Goal: Task Accomplishment & Management: Use online tool/utility

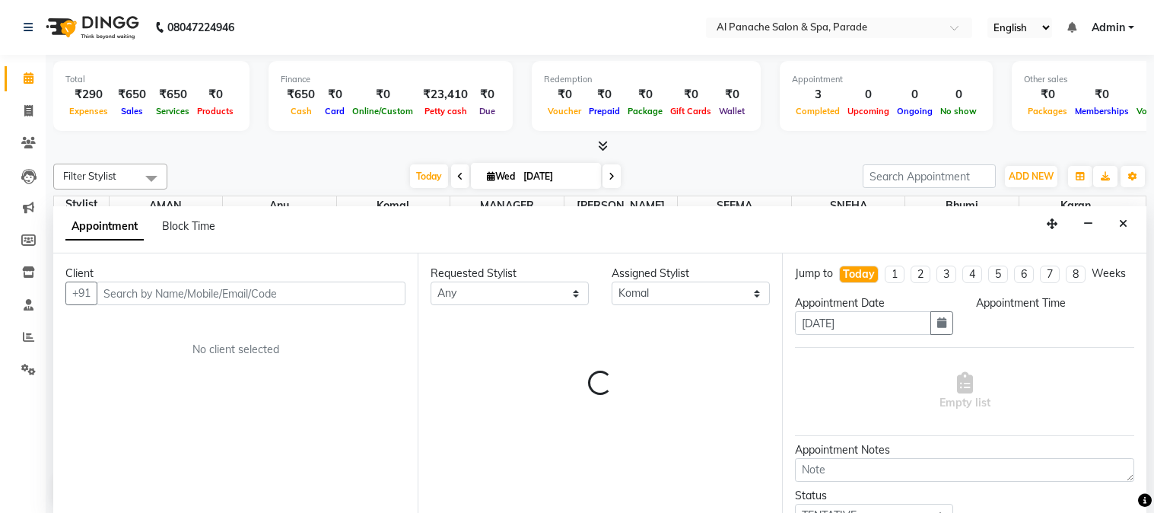
select select "28696"
select select "tentative"
select select "900"
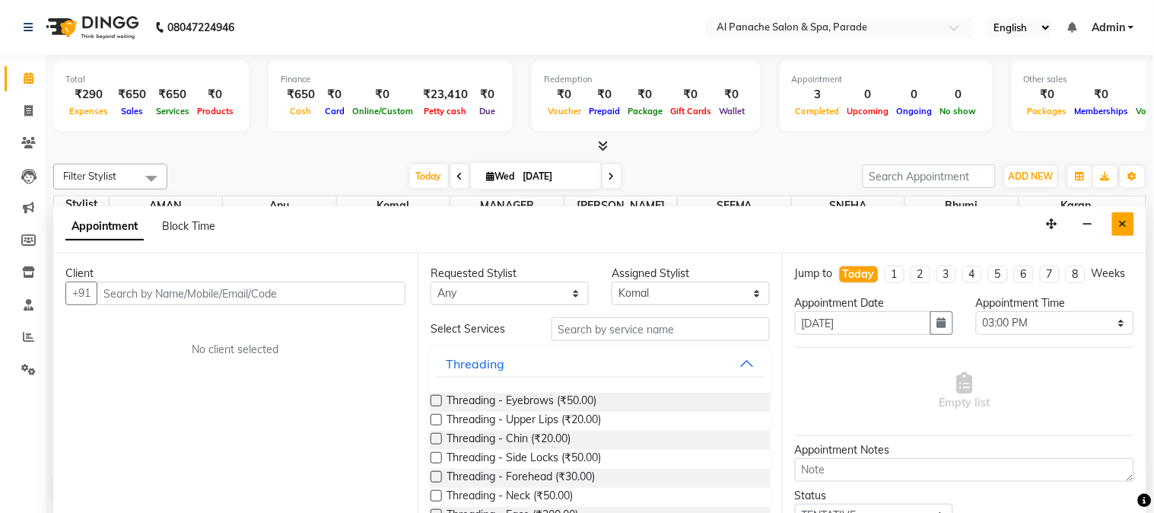
click at [1124, 224] on icon "Close" at bounding box center [1123, 223] width 8 height 11
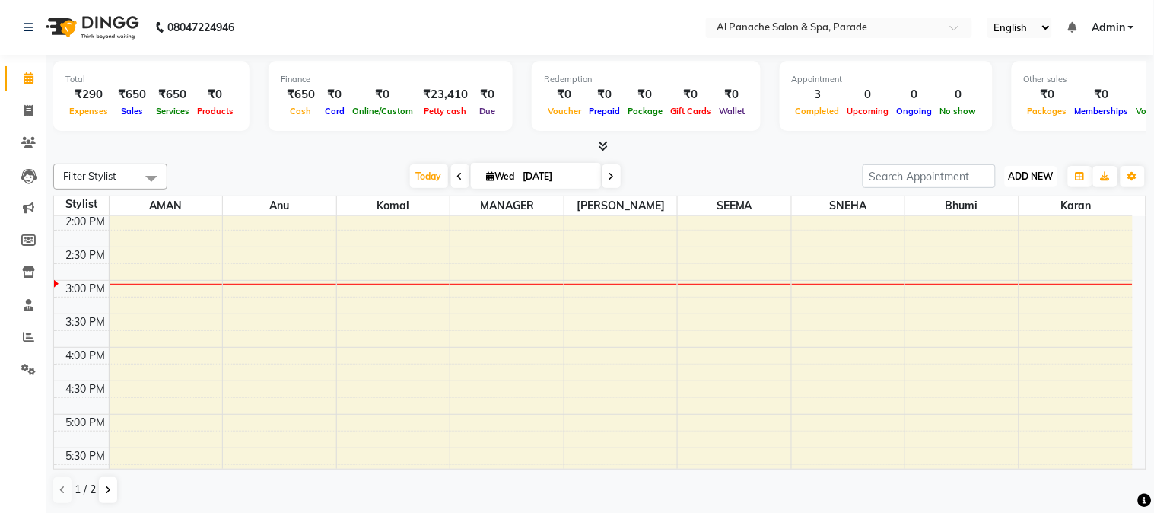
click at [1012, 166] on button "ADD NEW Toggle Dropdown" at bounding box center [1031, 176] width 53 height 21
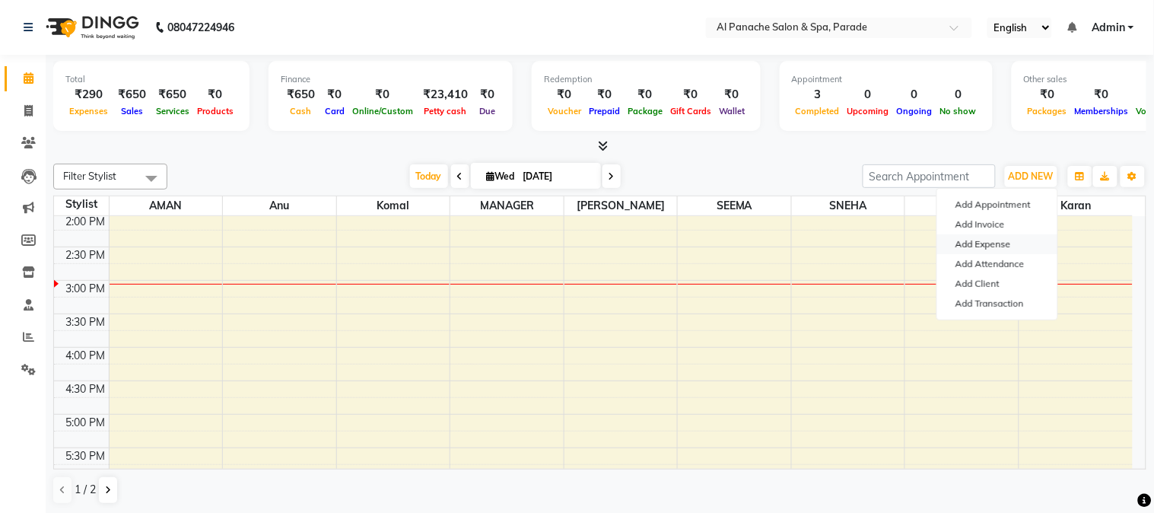
click at [991, 248] on link "Add Expense" at bounding box center [998, 244] width 120 height 20
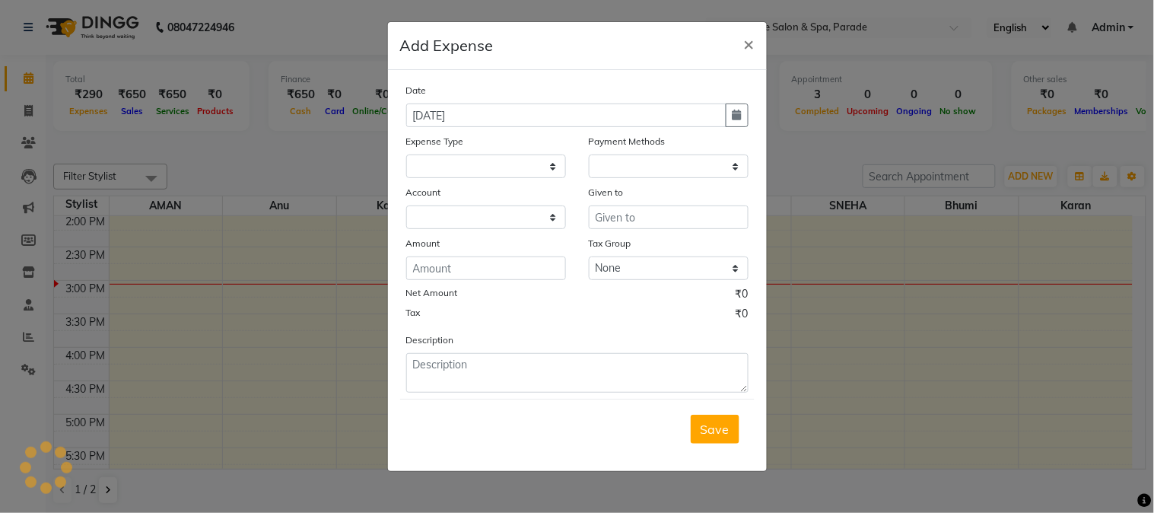
select select
click at [489, 163] on select "Select Advance Salary Bank charges Car maintenance Cash transfer to bank Cash t…" at bounding box center [486, 166] width 160 height 24
select select "1"
select select "2323"
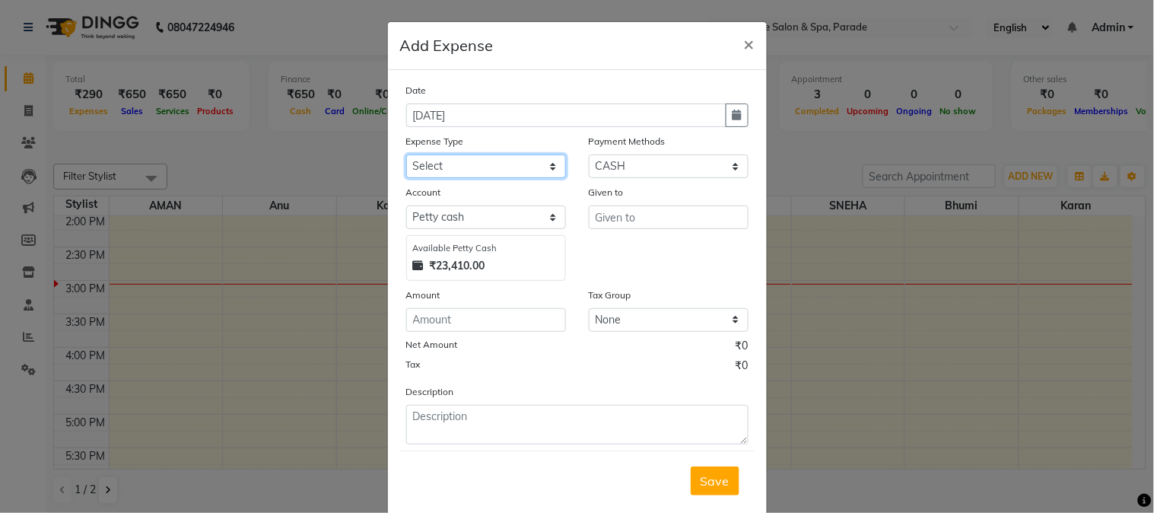
select select "4766"
click at [406, 154] on select "Select Advance Salary Bank charges Car maintenance Cash transfer to bank Cash t…" at bounding box center [486, 166] width 160 height 24
drag, startPoint x: 658, startPoint y: 202, endPoint x: 648, endPoint y: 215, distance: 16.3
click at [648, 215] on div "Given to" at bounding box center [669, 232] width 183 height 97
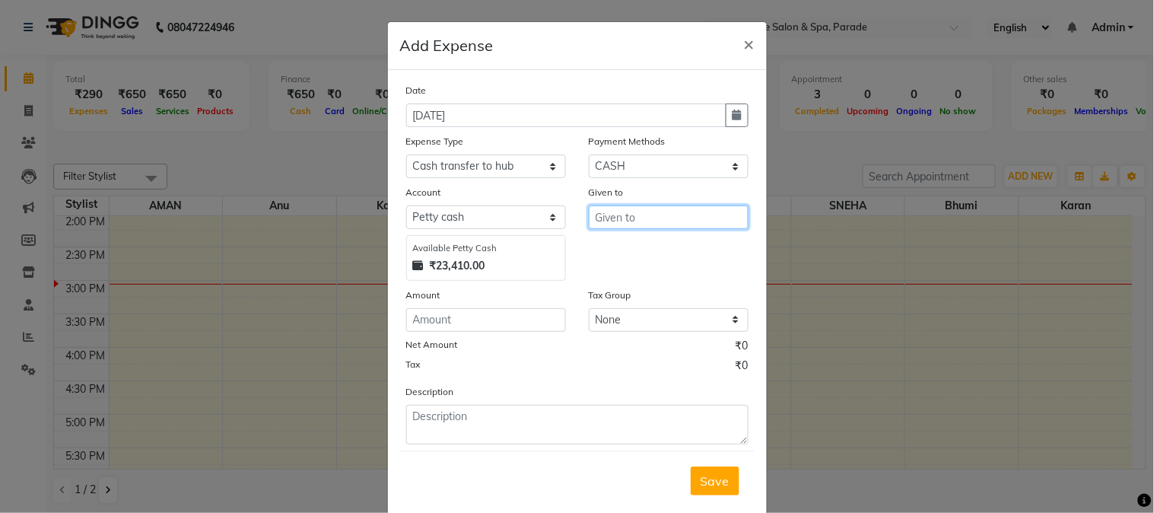
click at [648, 215] on input "text" at bounding box center [669, 217] width 160 height 24
type input "Sir"
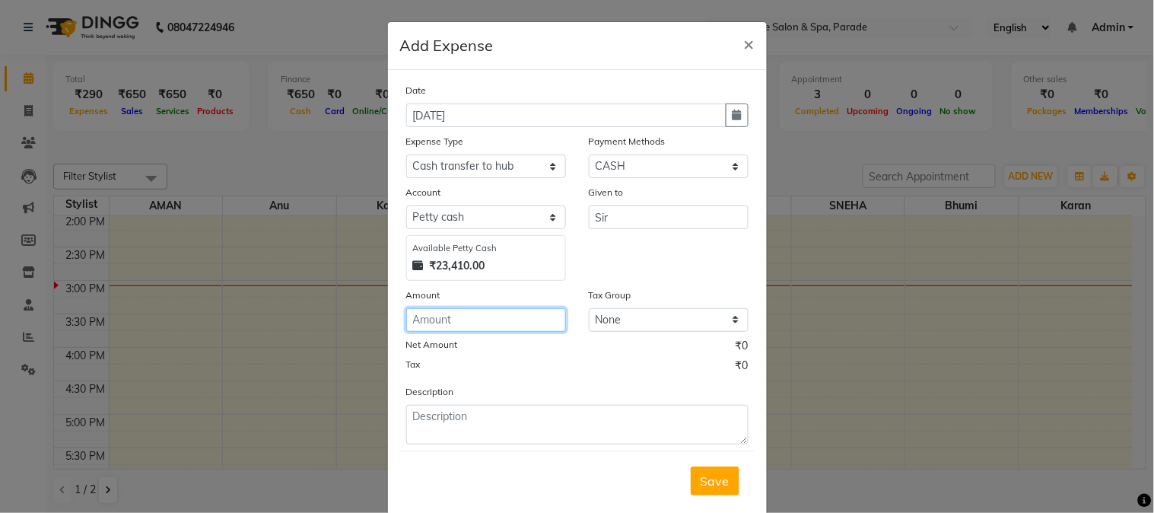
click at [425, 327] on input "number" at bounding box center [486, 320] width 160 height 24
type input "20000"
click at [701, 476] on span "Save" at bounding box center [715, 480] width 29 height 15
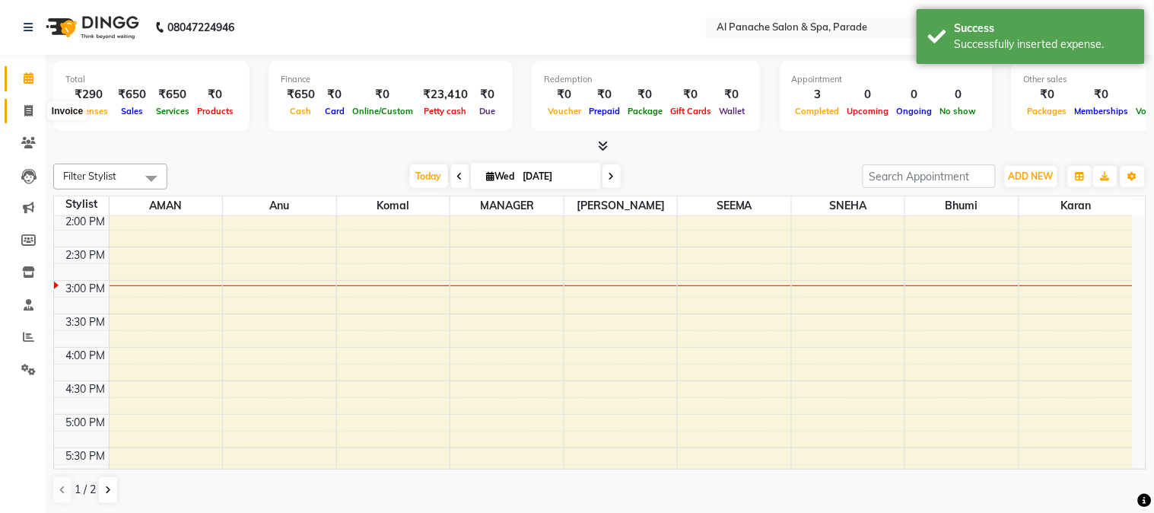
click at [21, 114] on span at bounding box center [28, 112] width 27 height 18
select select "service"
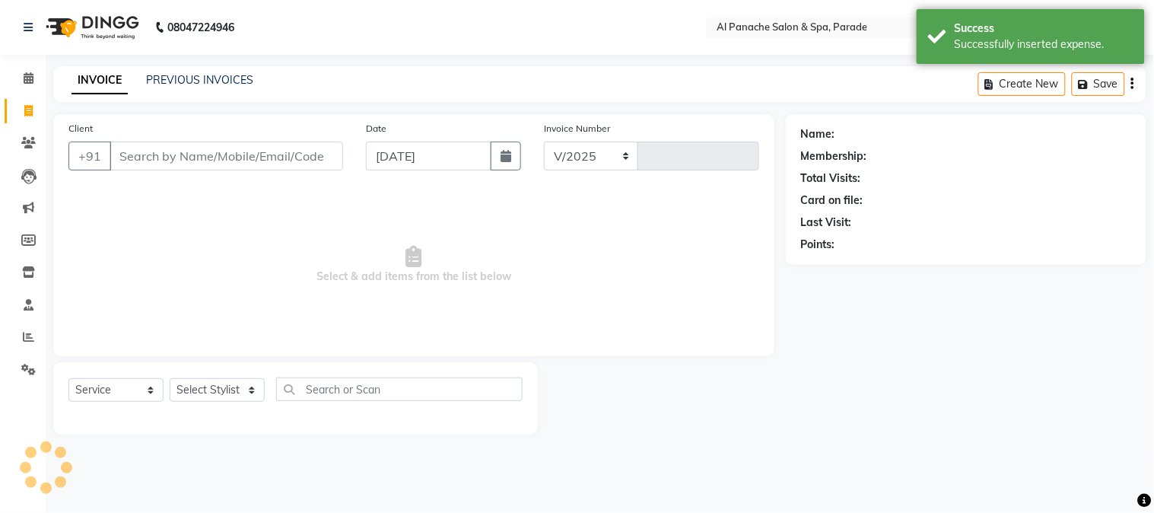
select select "463"
type input "1251"
click at [27, 74] on icon at bounding box center [29, 77] width 10 height 11
